Goal: Task Accomplishment & Management: Use online tool/utility

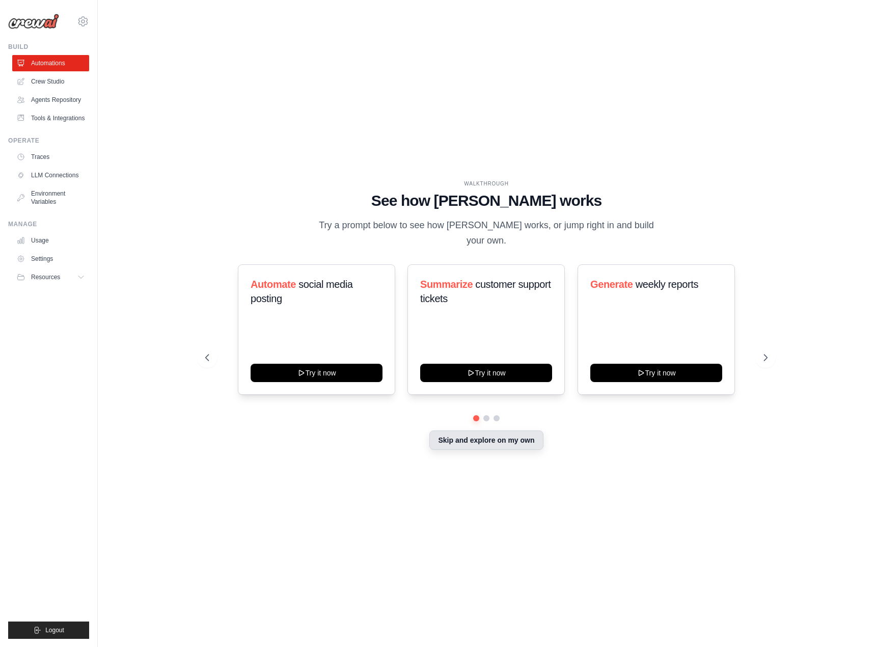
click at [479, 433] on button "Skip and explore on my own" at bounding box center [486, 440] width 114 height 19
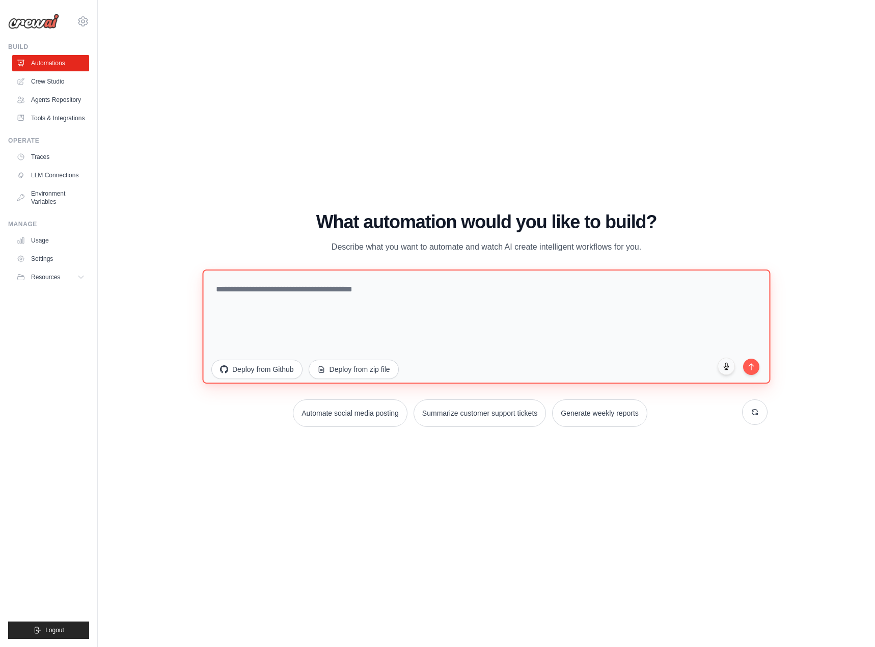
click at [339, 319] on textarea at bounding box center [486, 327] width 568 height 114
type textarea "**********"
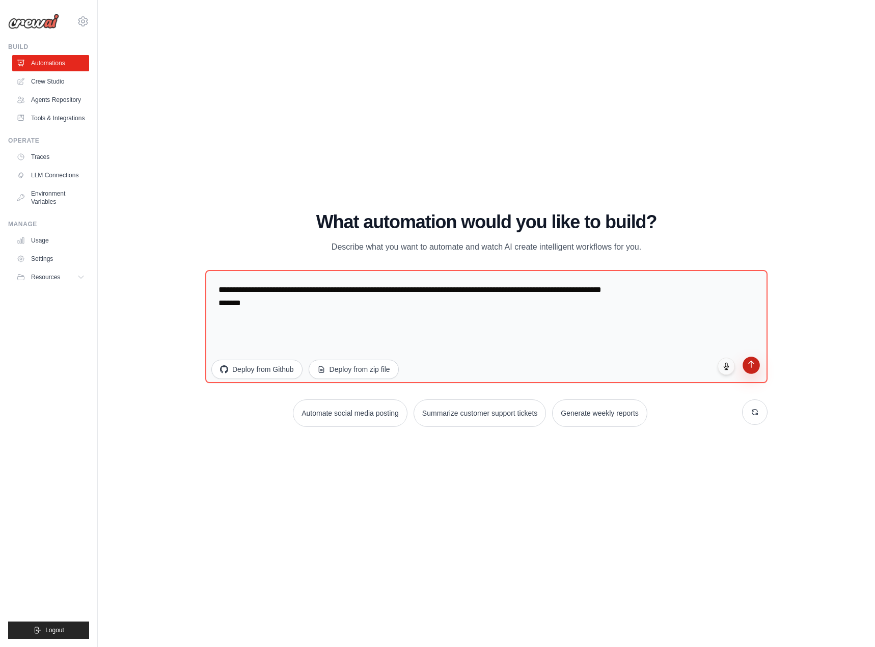
click at [754, 370] on button "submit" at bounding box center [751, 365] width 17 height 17
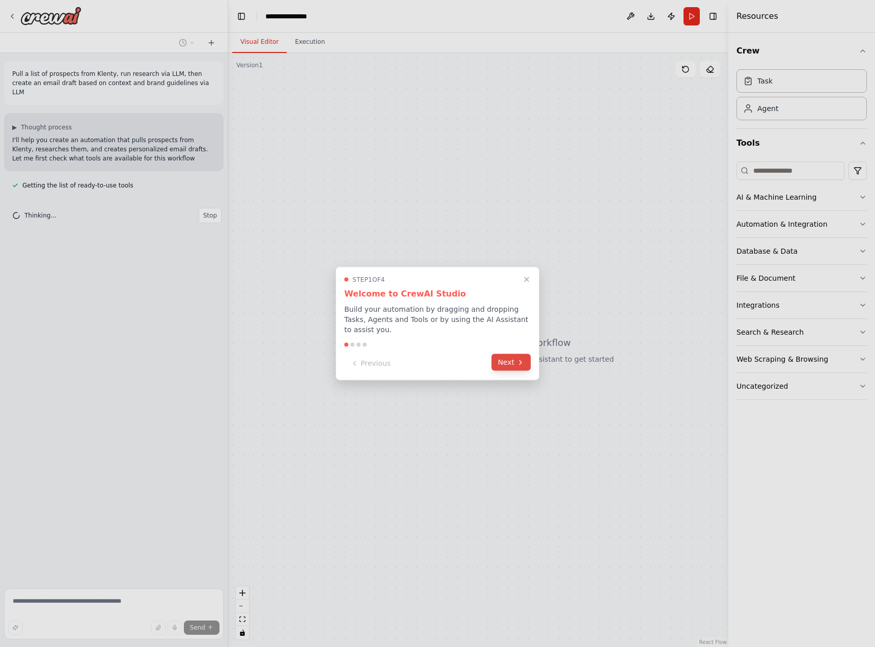
click at [517, 358] on icon at bounding box center [521, 362] width 8 height 8
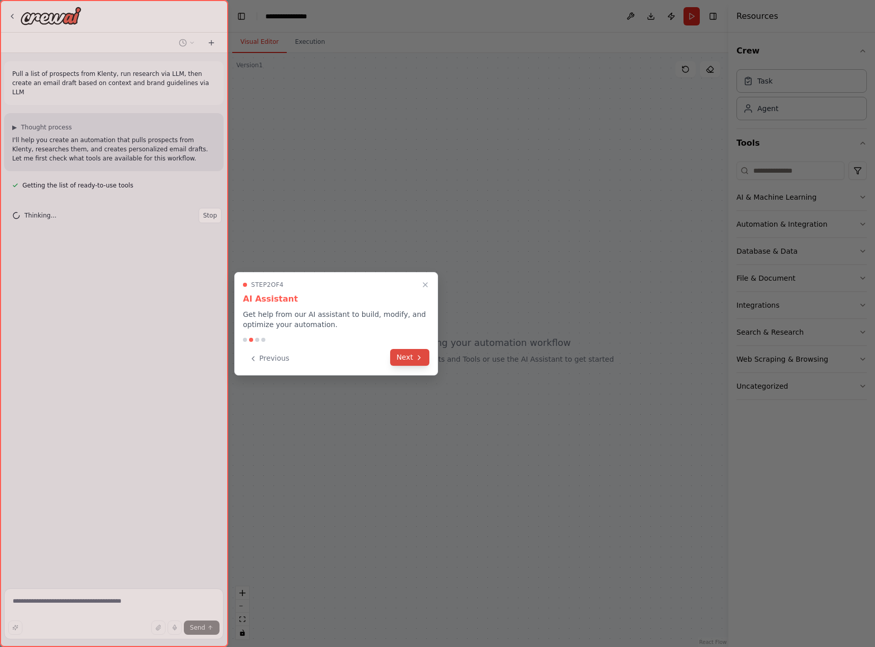
click at [421, 360] on icon at bounding box center [419, 358] width 8 height 8
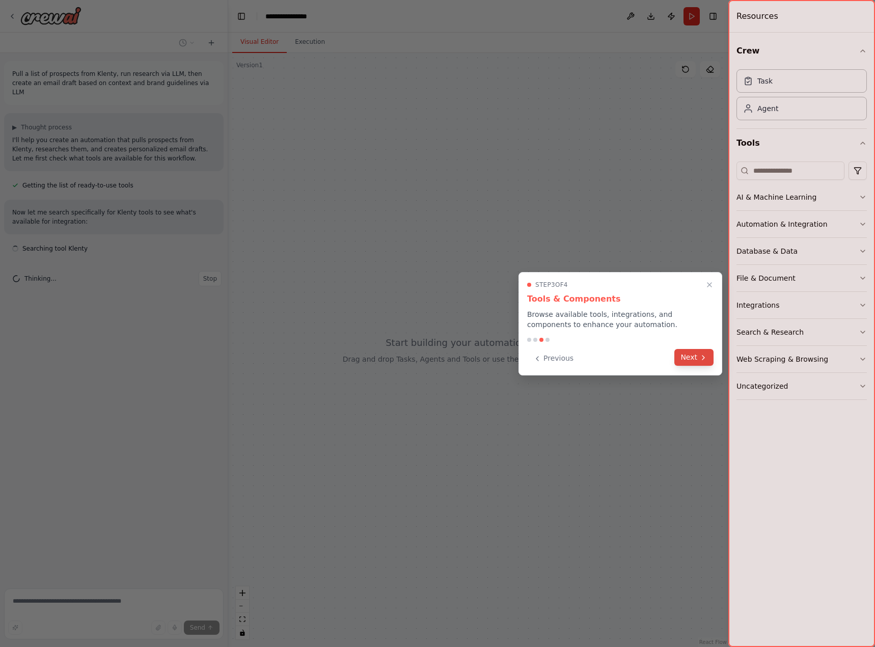
click at [690, 356] on button "Next" at bounding box center [694, 357] width 39 height 17
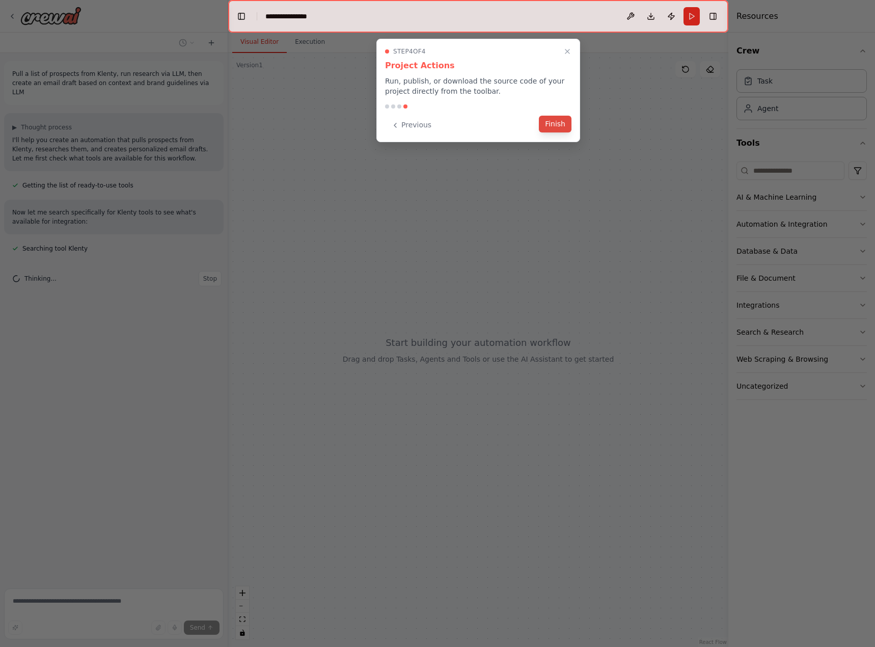
click at [547, 124] on button "Finish" at bounding box center [555, 124] width 33 height 17
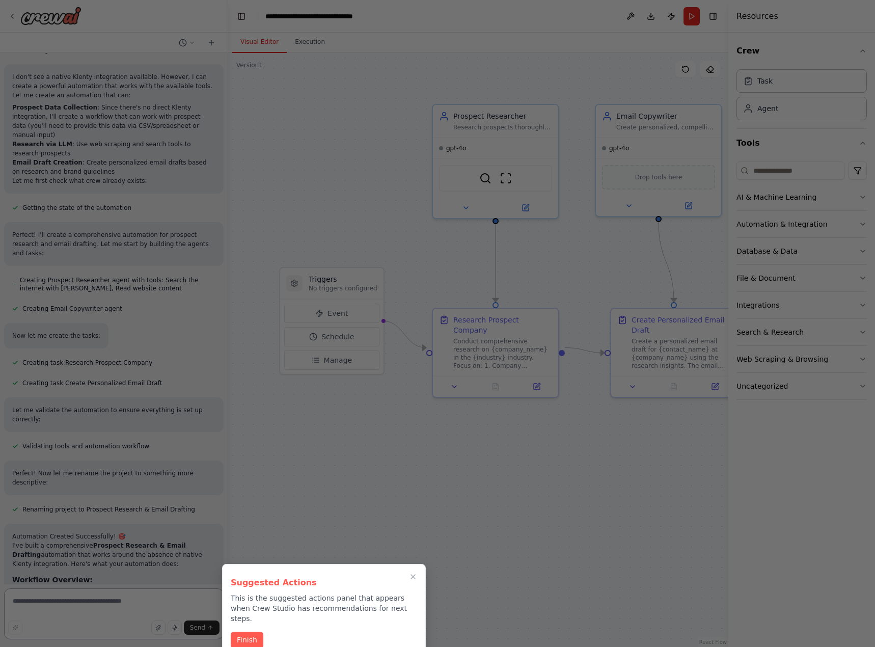
scroll to position [758, 0]
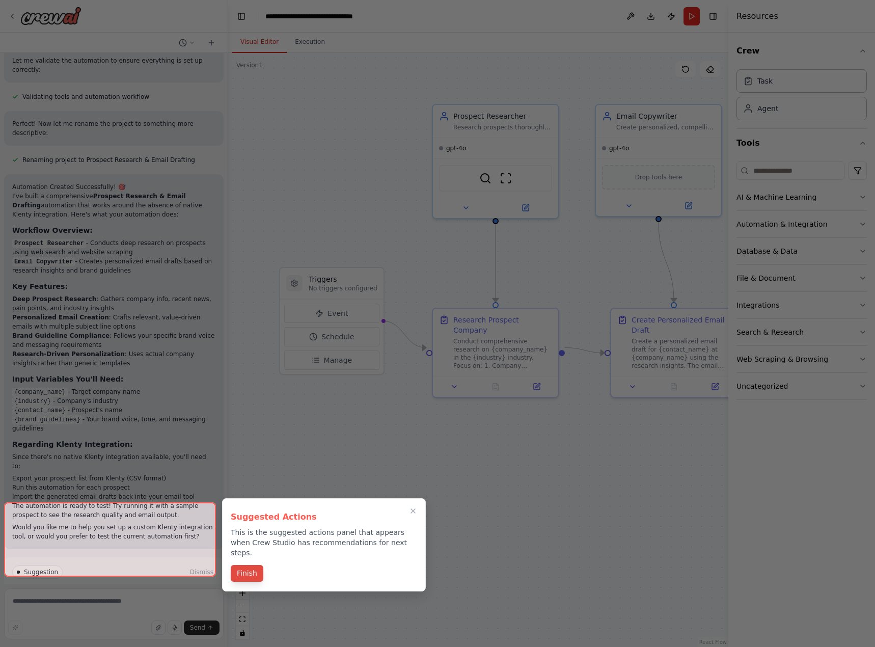
click at [253, 565] on button "Finish" at bounding box center [247, 573] width 33 height 17
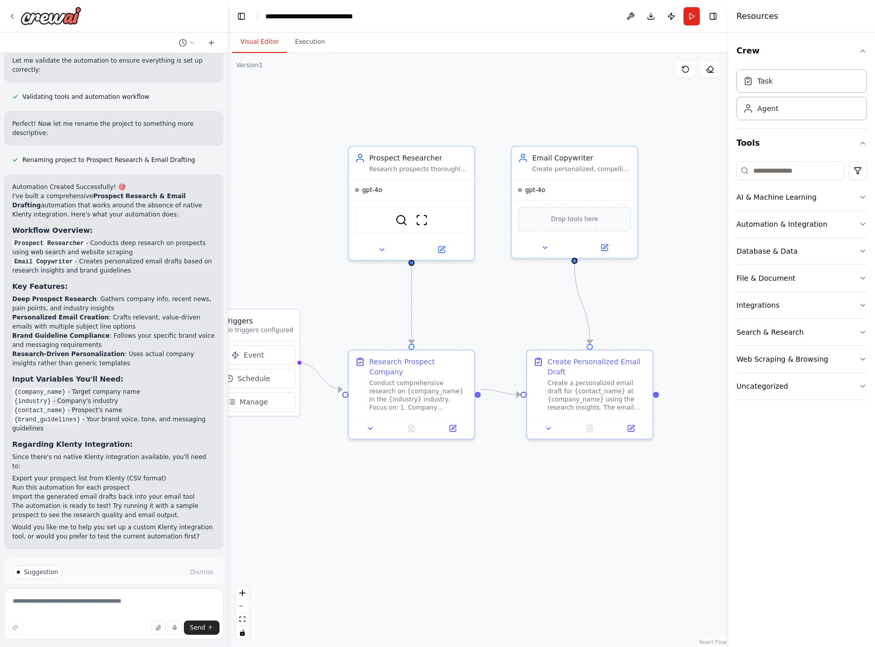
drag, startPoint x: 530, startPoint y: 442, endPoint x: 446, endPoint y: 483, distance: 93.9
click at [446, 483] on div ".deletable-edge-delete-btn { width: 20px; height: 20px; border: 0px solid #ffff…" at bounding box center [478, 350] width 500 height 594
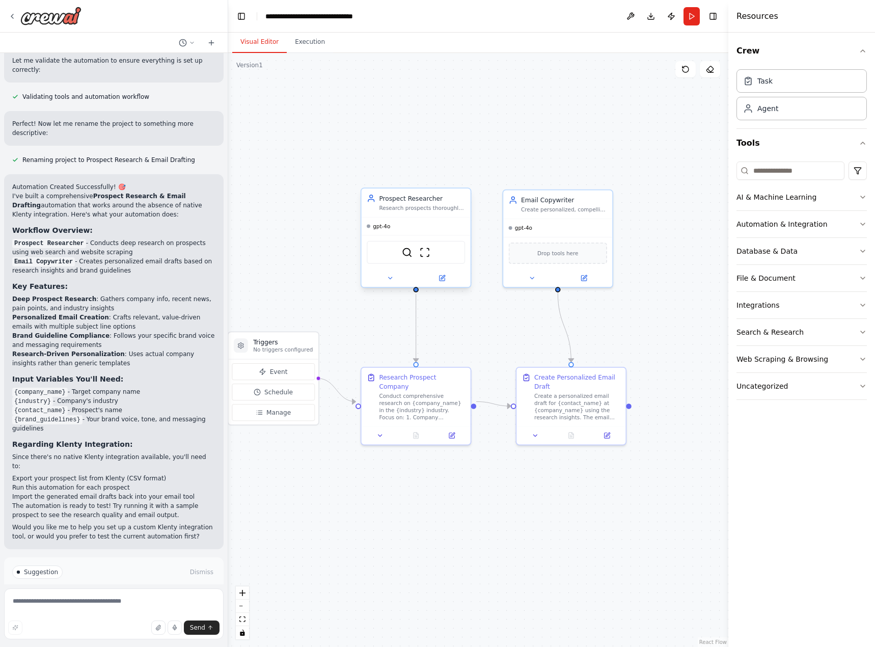
click at [380, 229] on span "gpt-4o" at bounding box center [381, 226] width 17 height 7
click at [436, 280] on button at bounding box center [442, 278] width 50 height 11
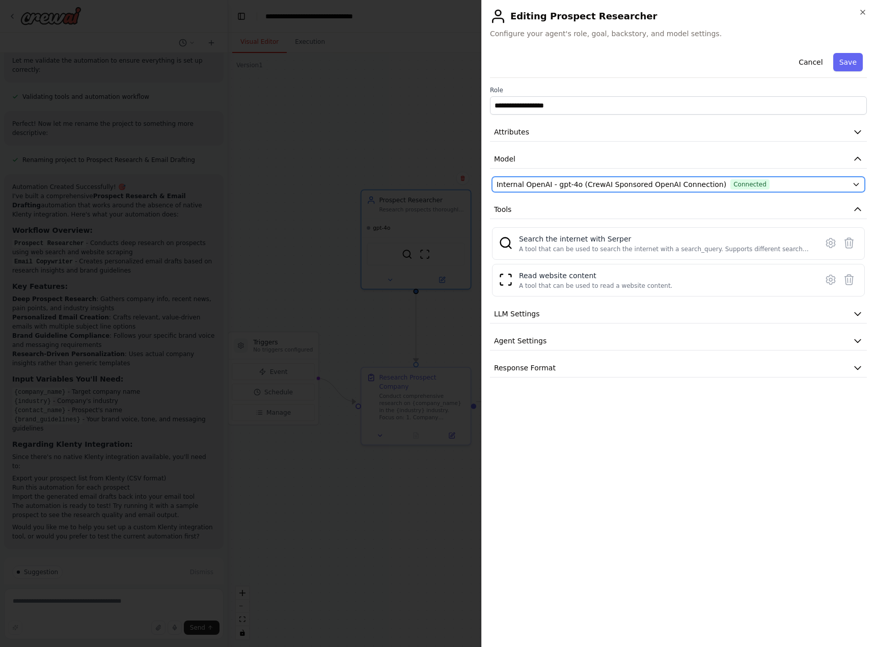
click at [776, 186] on div "Internal OpenAI - gpt-4o (CrewAI Sponsored OpenAI Connection) Connected" at bounding box center [673, 184] width 352 height 10
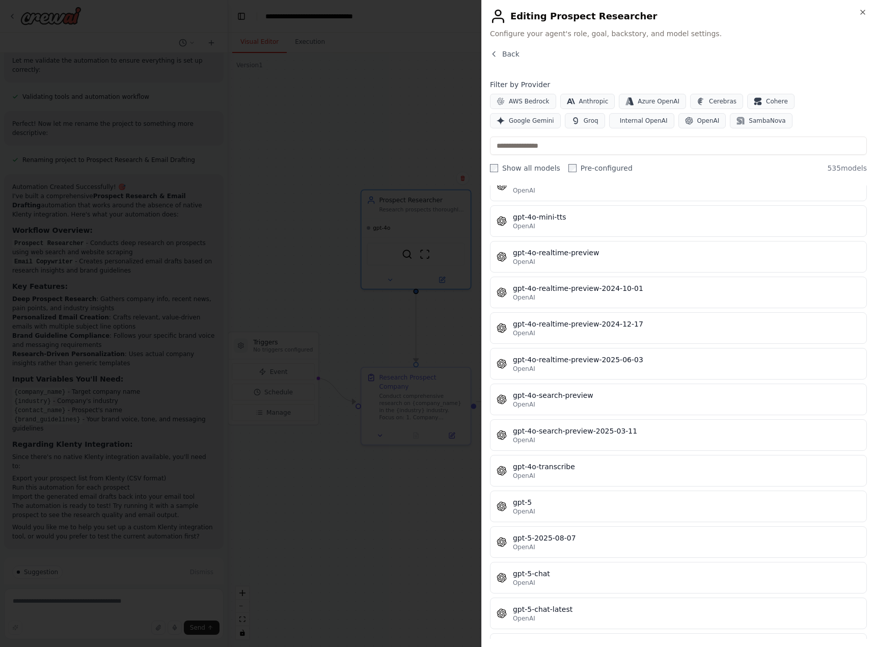
scroll to position [16354, 0]
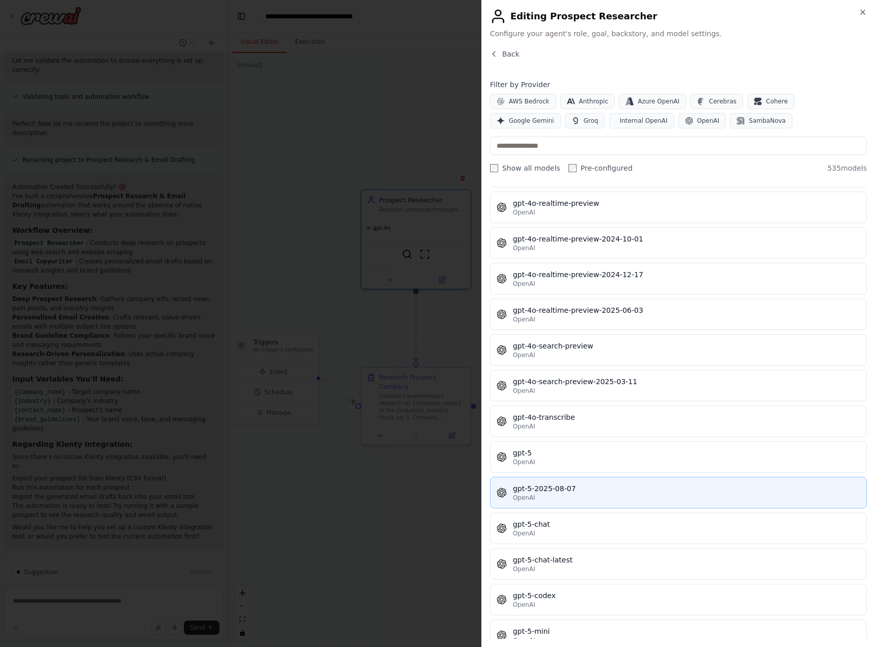
click at [658, 491] on div "gpt-5-2025-08-07" at bounding box center [686, 488] width 347 height 10
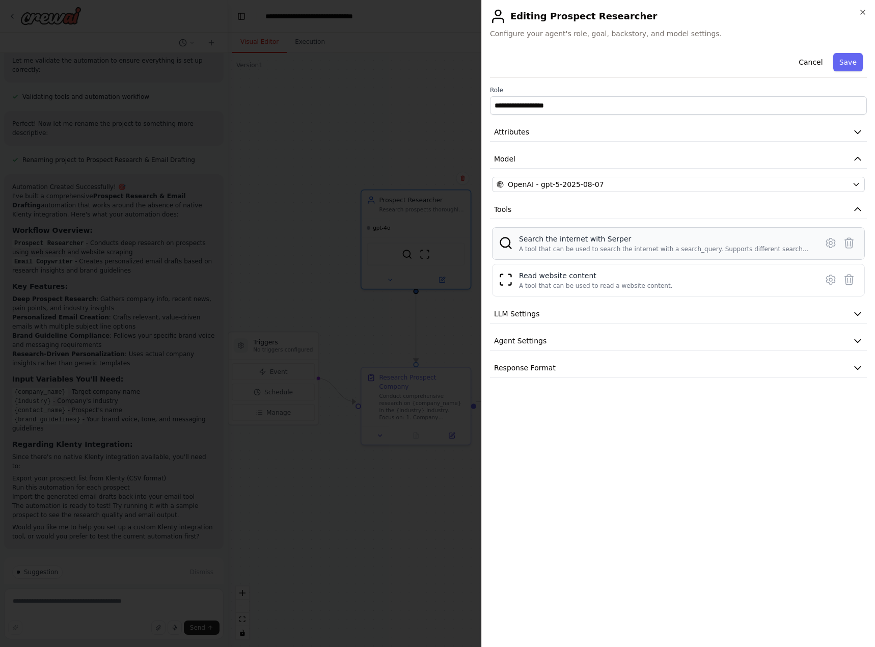
click at [545, 244] on div "Search the internet with [PERSON_NAME] A tool that can be used to search the in…" at bounding box center [665, 243] width 292 height 19
click at [827, 243] on icon at bounding box center [830, 242] width 9 height 9
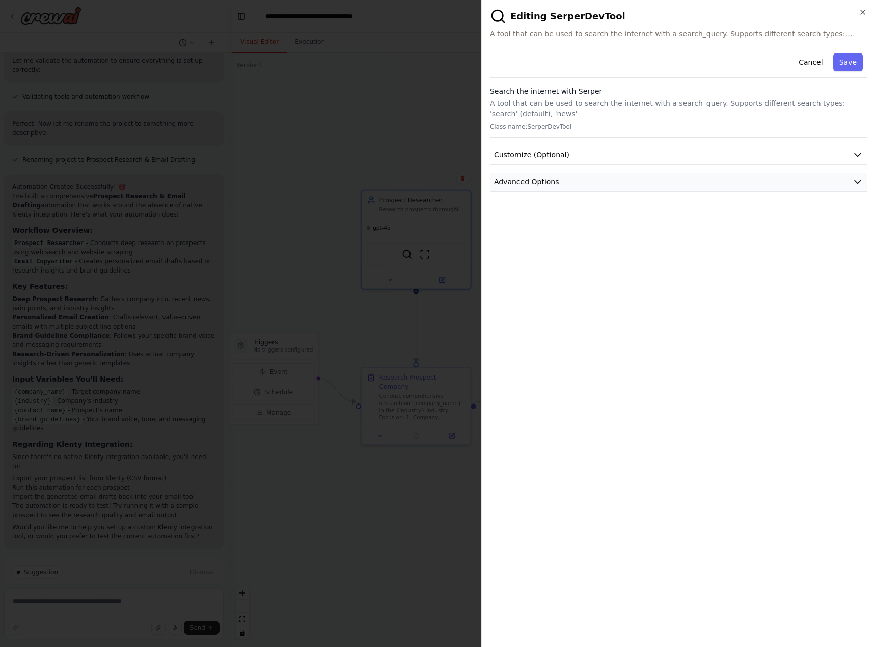
click at [817, 175] on button "Advanced Options" at bounding box center [678, 182] width 377 height 19
click at [856, 67] on button "Save" at bounding box center [848, 62] width 30 height 18
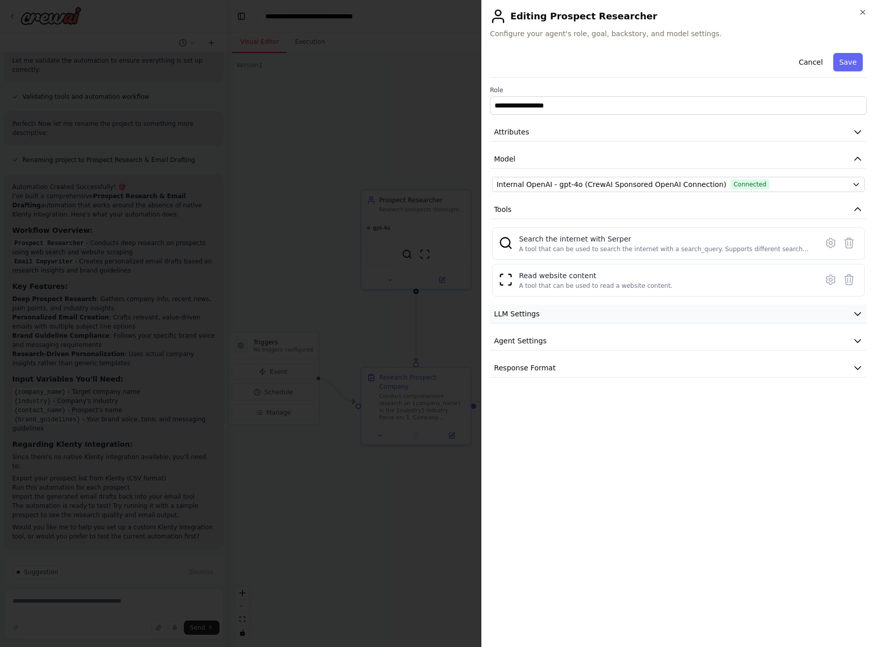
click at [659, 313] on button "LLM Settings" at bounding box center [678, 314] width 377 height 19
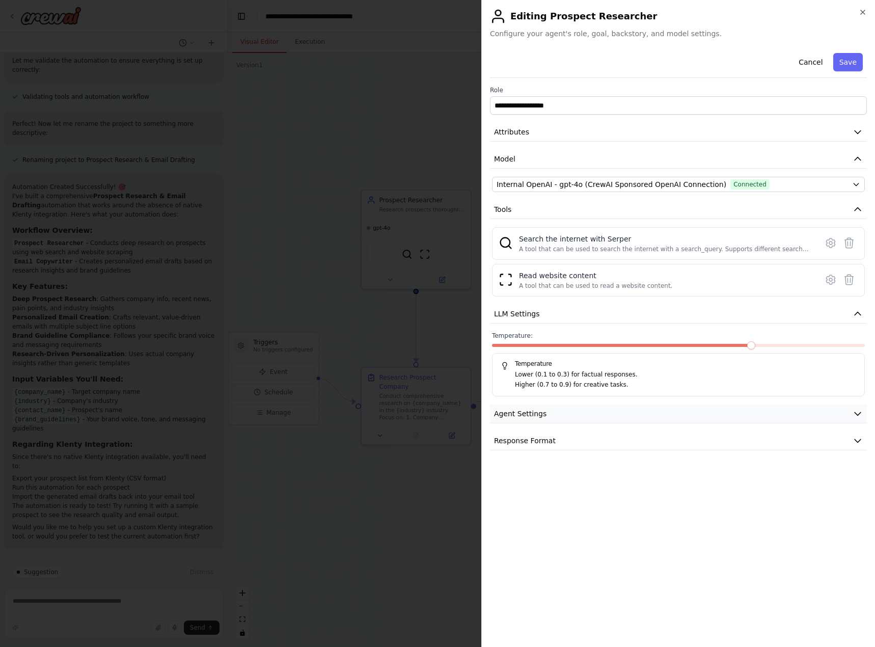
click at [669, 418] on button "Agent Settings" at bounding box center [678, 414] width 377 height 19
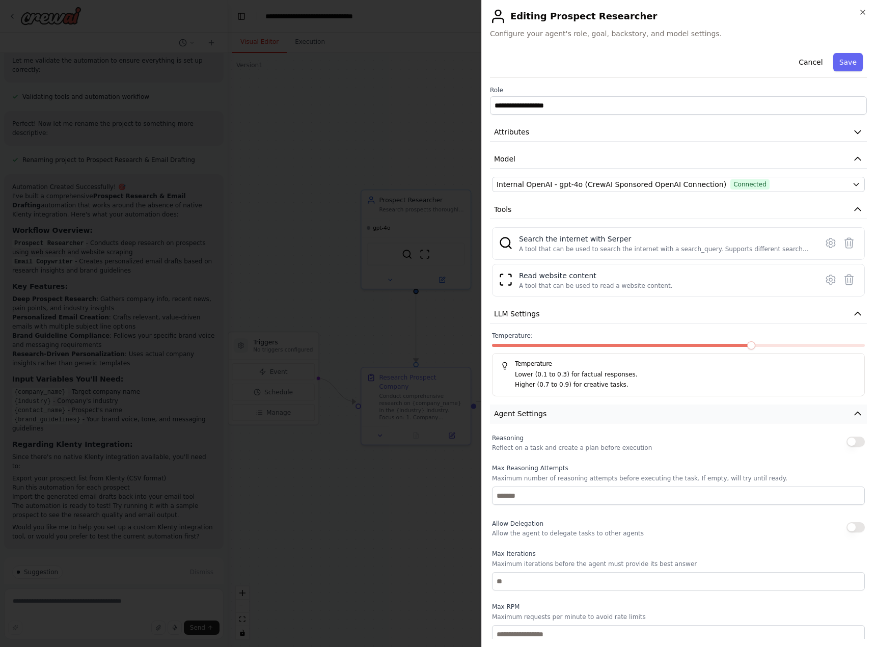
scroll to position [93, 0]
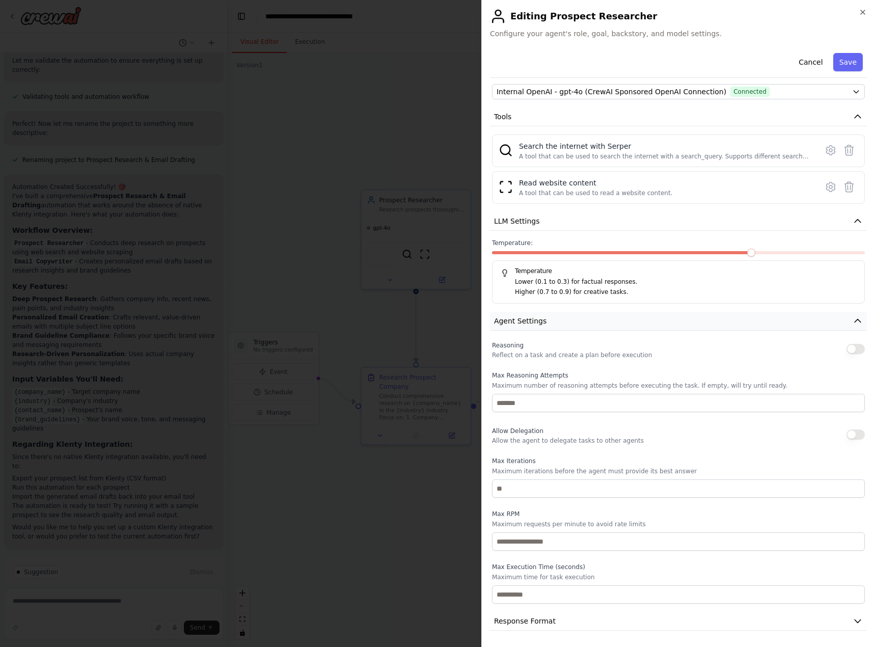
click at [817, 317] on button "Agent Settings" at bounding box center [678, 321] width 377 height 19
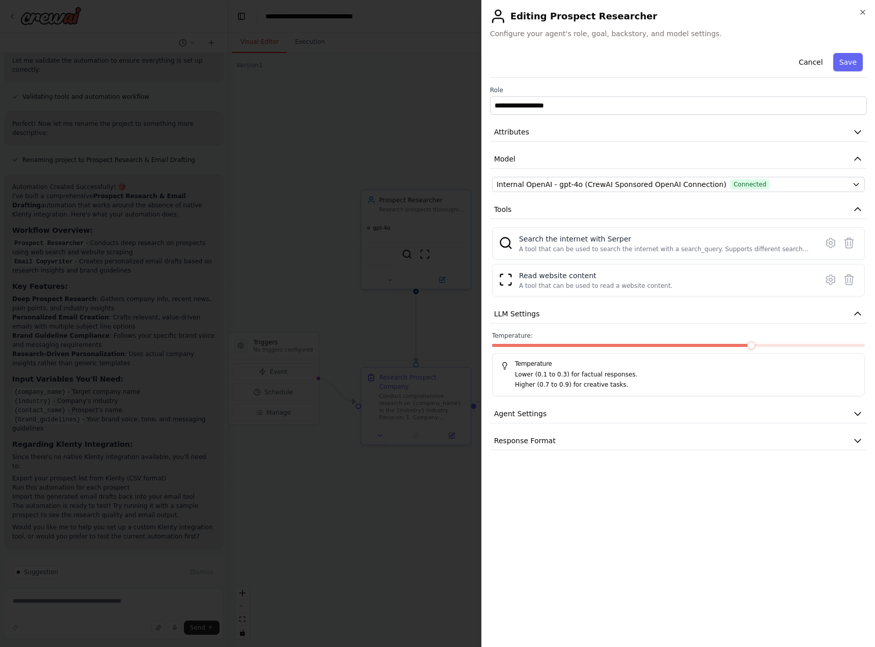
click at [677, 453] on div "**********" at bounding box center [678, 344] width 377 height 590
click at [681, 443] on button "Response Format" at bounding box center [678, 441] width 377 height 19
click at [624, 442] on button "Response Format" at bounding box center [678, 441] width 377 height 19
click at [861, 10] on icon "button" at bounding box center [863, 12] width 4 height 4
